Goal: Task Accomplishment & Management: Manage account settings

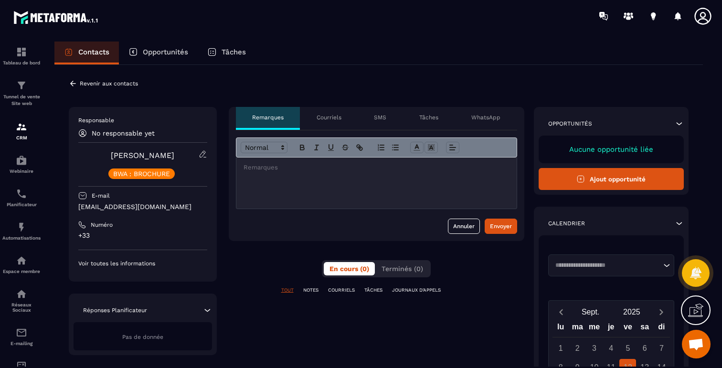
scroll to position [569, 0]
click at [72, 81] on icon at bounding box center [73, 83] width 9 height 9
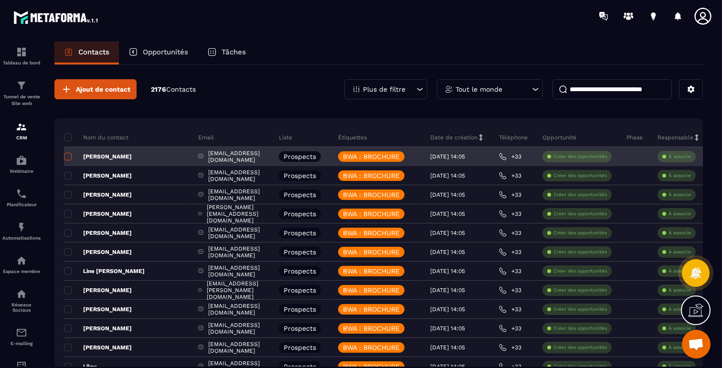
click at [70, 157] on span at bounding box center [68, 157] width 8 height 8
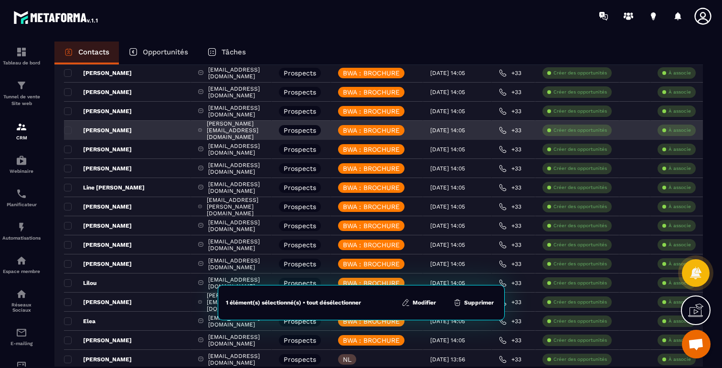
scroll to position [80, 0]
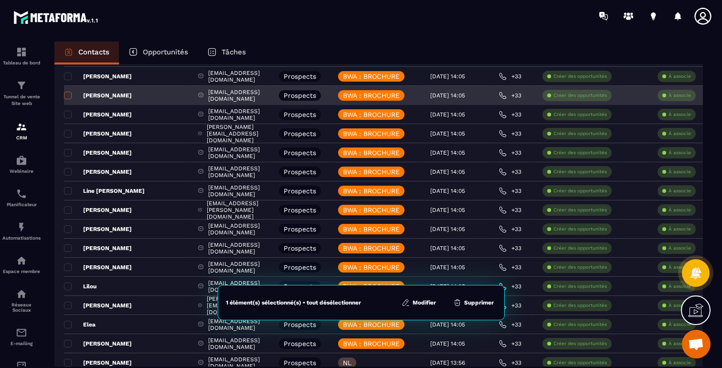
click at [68, 96] on span at bounding box center [68, 96] width 8 height 8
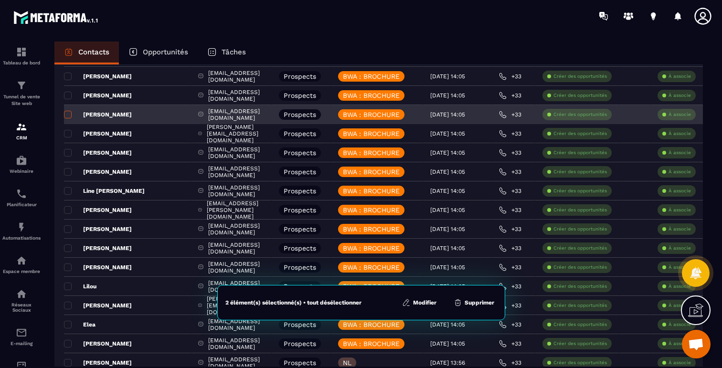
click at [67, 114] on span at bounding box center [68, 115] width 8 height 8
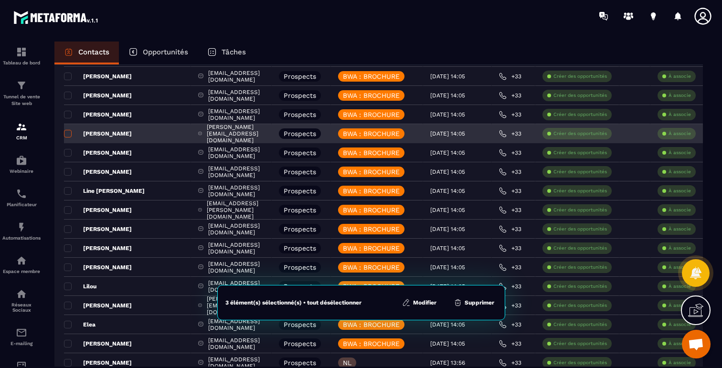
click at [68, 137] on label at bounding box center [67, 136] width 7 height 7
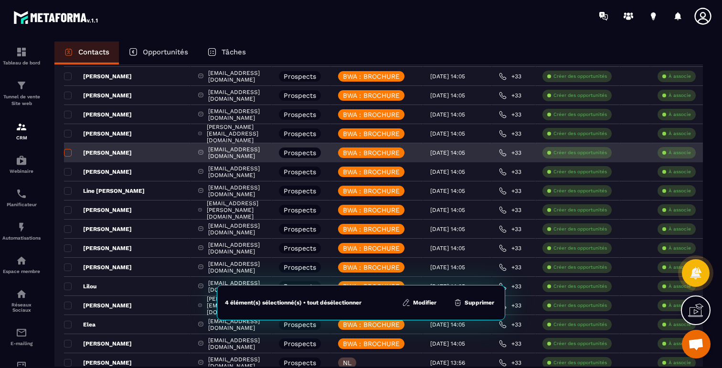
click at [68, 154] on span at bounding box center [68, 153] width 8 height 8
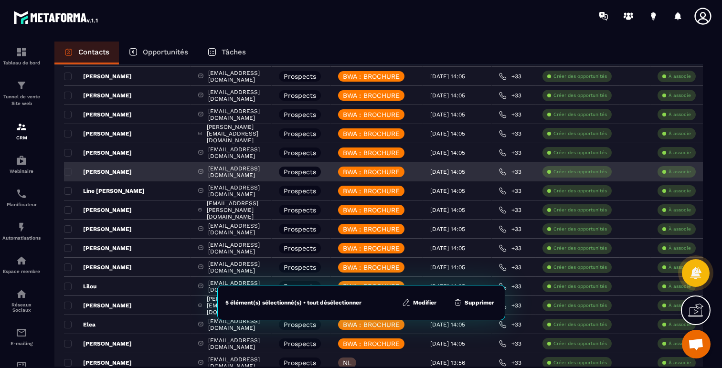
click at [68, 178] on div "[PERSON_NAME]" at bounding box center [127, 171] width 127 height 19
